Goal: Transaction & Acquisition: Purchase product/service

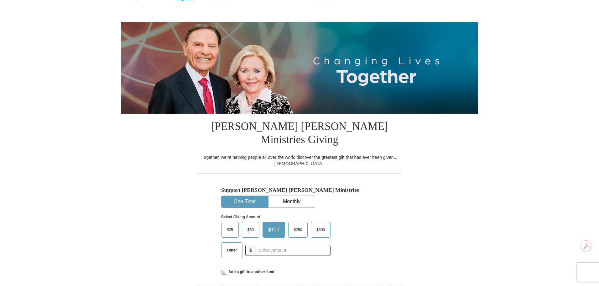
scroll to position [94, 0]
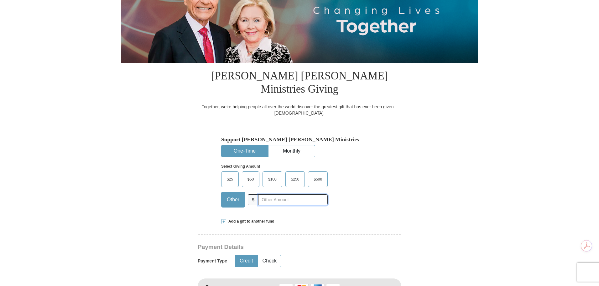
click at [270, 194] on input "text" at bounding box center [293, 199] width 70 height 11
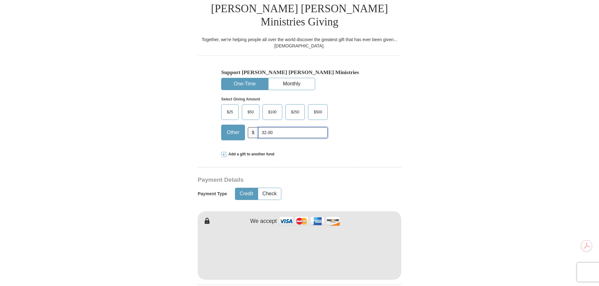
scroll to position [219, 0]
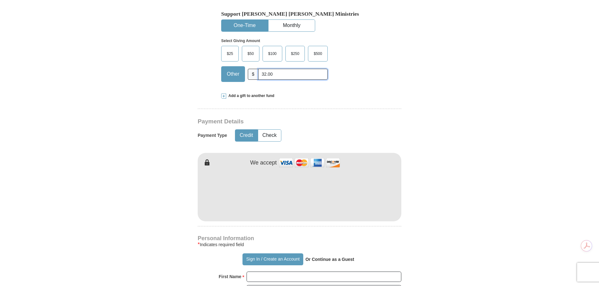
type input "32.00"
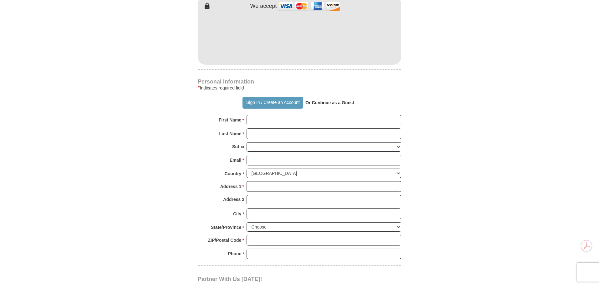
scroll to position [376, 0]
click at [261, 114] on input "First Name *" at bounding box center [324, 119] width 155 height 11
type input "[PERSON_NAME]"
click at [258, 154] on input "Email *" at bounding box center [324, 159] width 155 height 11
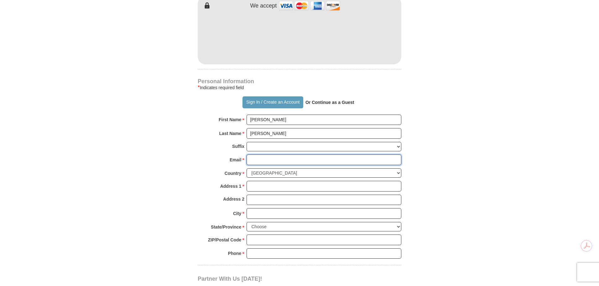
type input "[EMAIL_ADDRESS][DOMAIN_NAME]"
type input "[STREET_ADDRESS]"
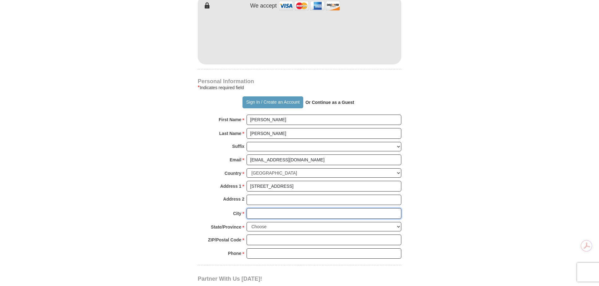
type input "Monroe"
select select "NC"
type input "28110"
type input "3217956379"
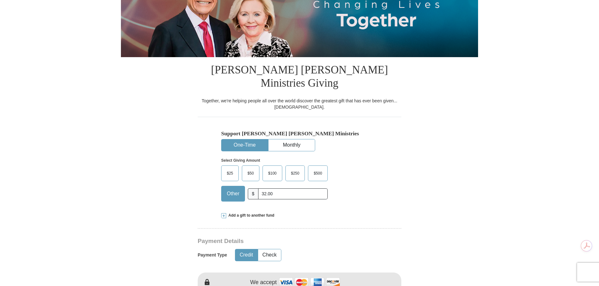
scroll to position [94, 0]
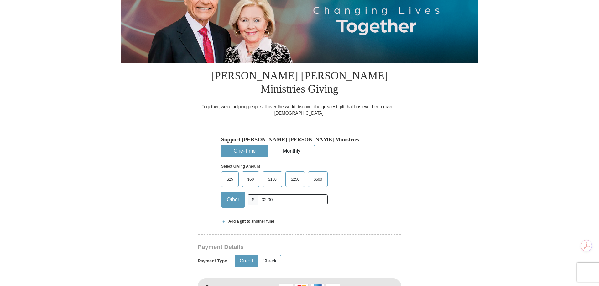
click at [248, 145] on button "One-Time" at bounding box center [245, 151] width 46 height 12
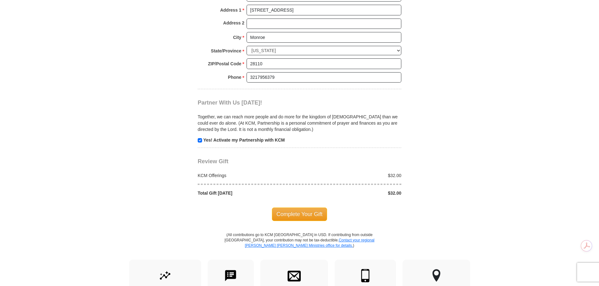
scroll to position [564, 0]
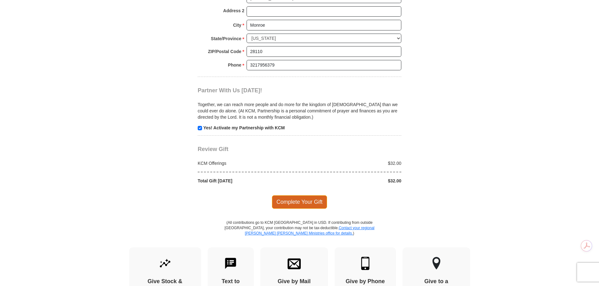
click at [296, 195] on span "Complete Your Gift" at bounding box center [299, 201] width 55 height 13
